Goal: Find specific page/section: Find specific page/section

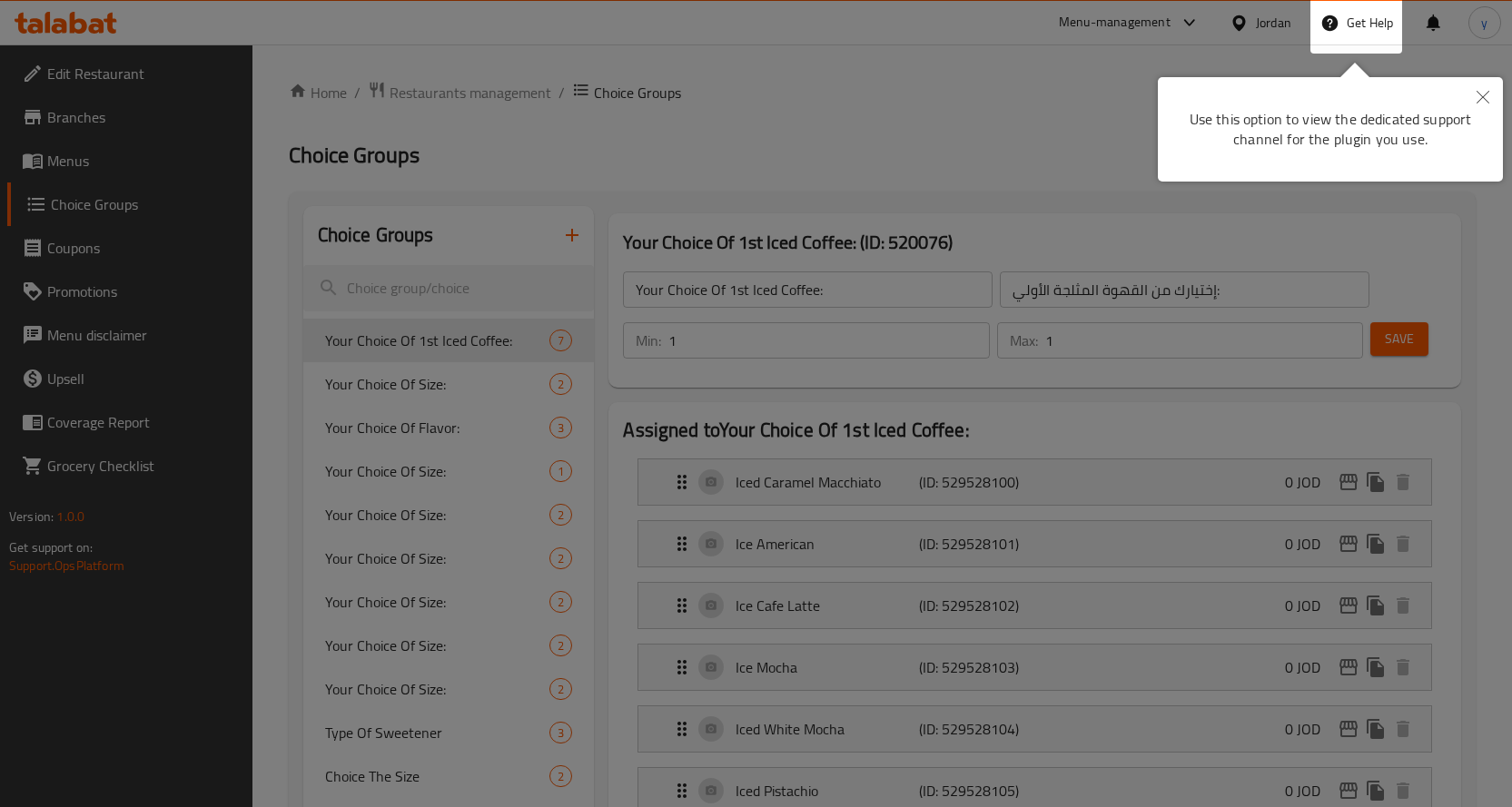
click at [747, 57] on div at bounding box center [756, 809] width 1512 height 1618
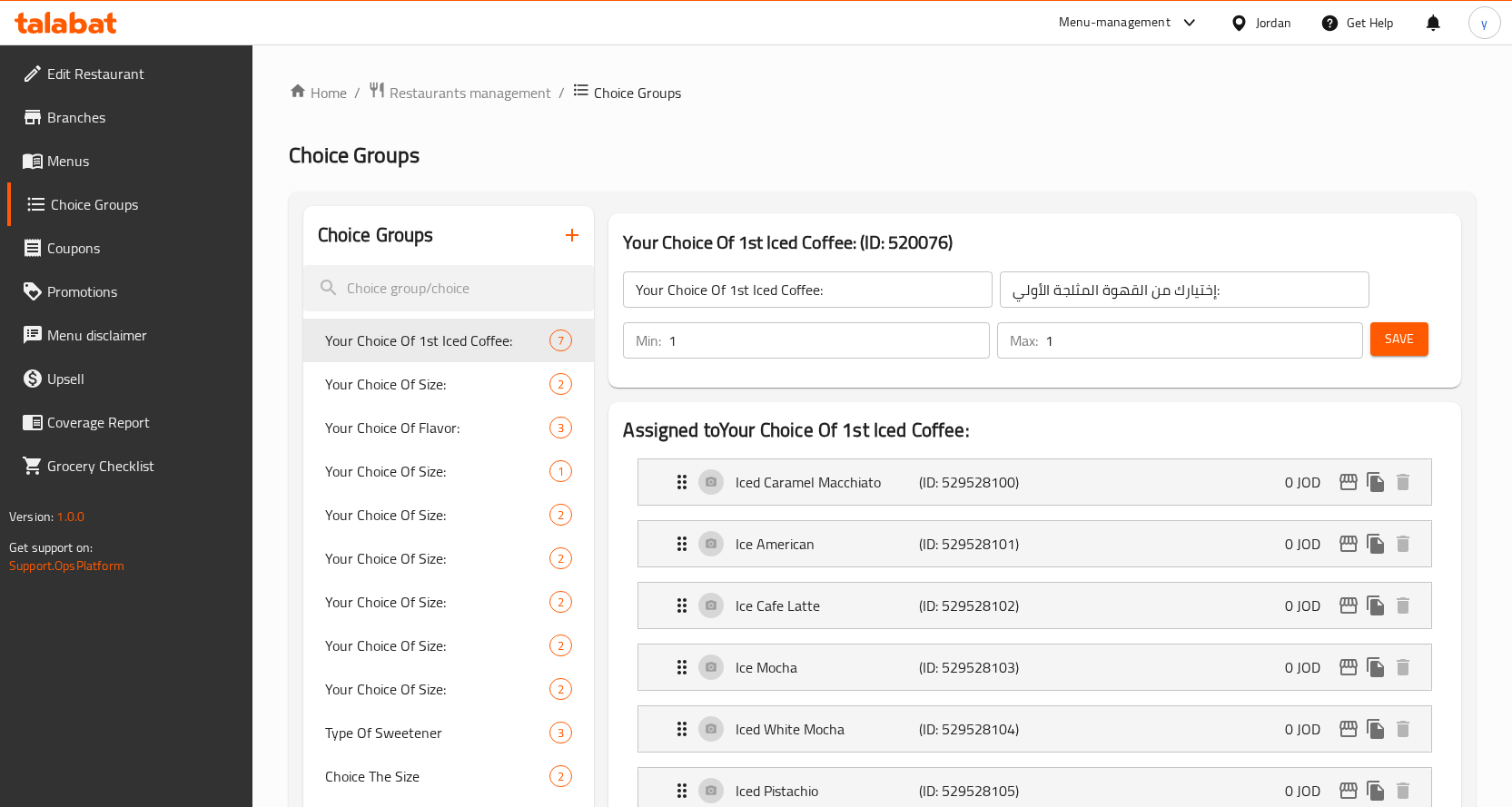
click at [1247, 21] on icon at bounding box center [1239, 23] width 19 height 19
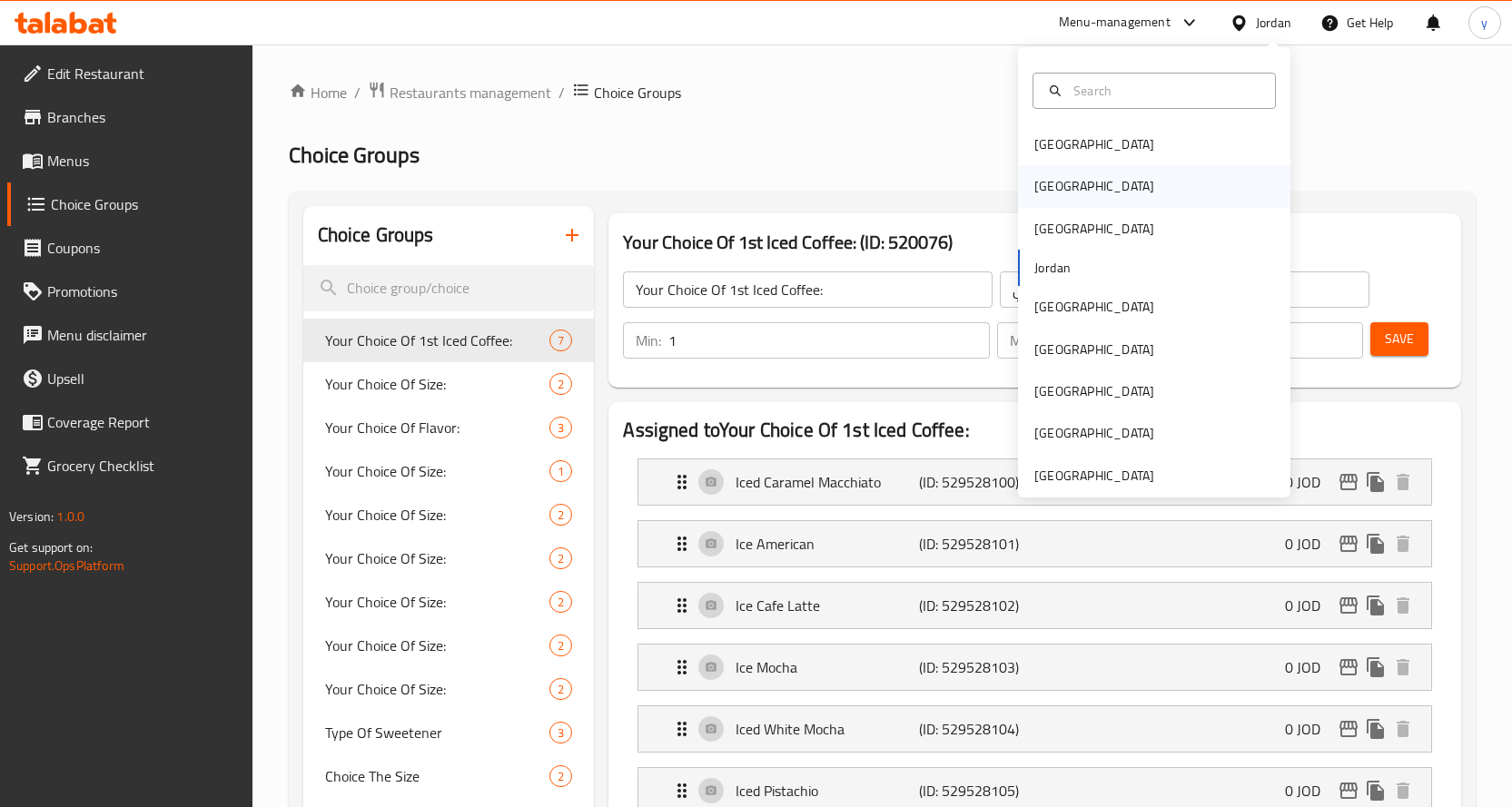
click at [1058, 187] on div "[GEOGRAPHIC_DATA]" at bounding box center [1095, 186] width 149 height 42
